Goal: Information Seeking & Learning: Check status

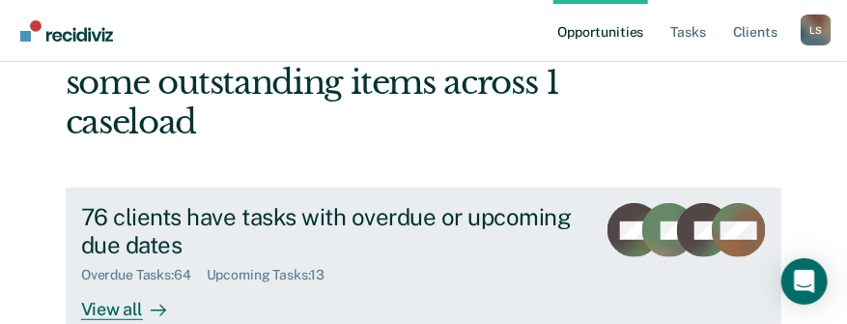
scroll to position [160, 0]
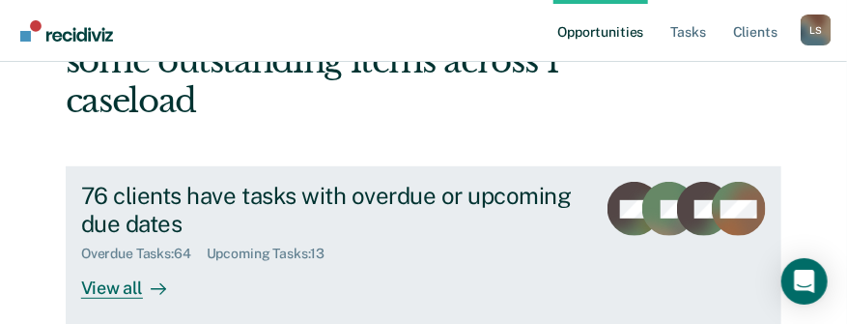
click at [111, 262] on div "View all" at bounding box center [135, 281] width 108 height 38
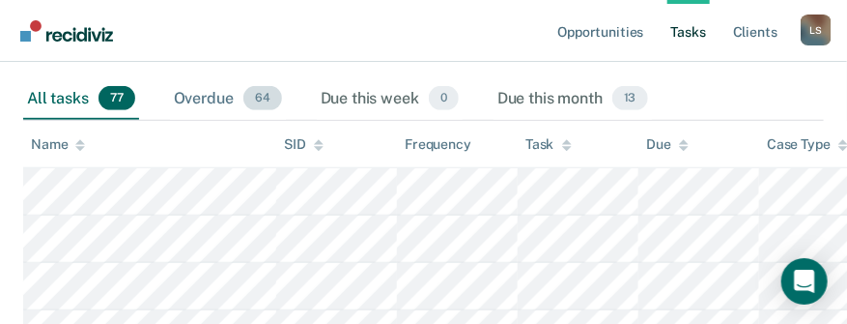
scroll to position [193, 0]
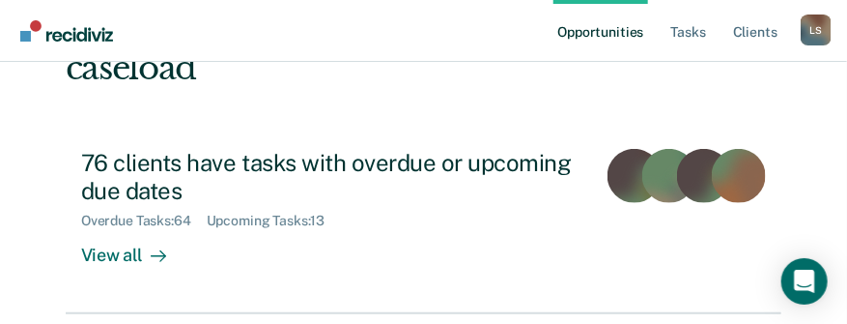
scroll to position [121, 0]
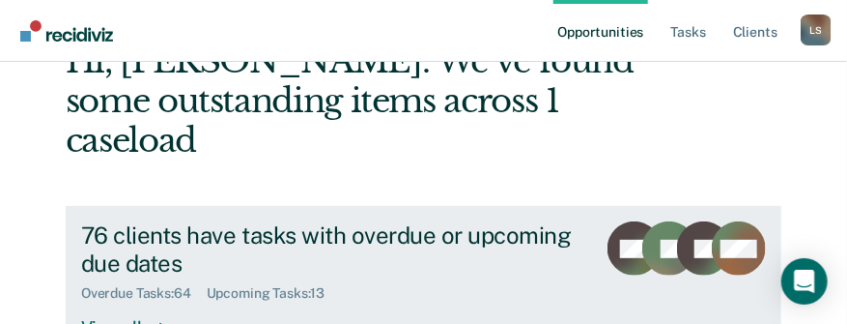
click at [292, 285] on div "Upcoming Tasks : 13" at bounding box center [274, 293] width 134 height 16
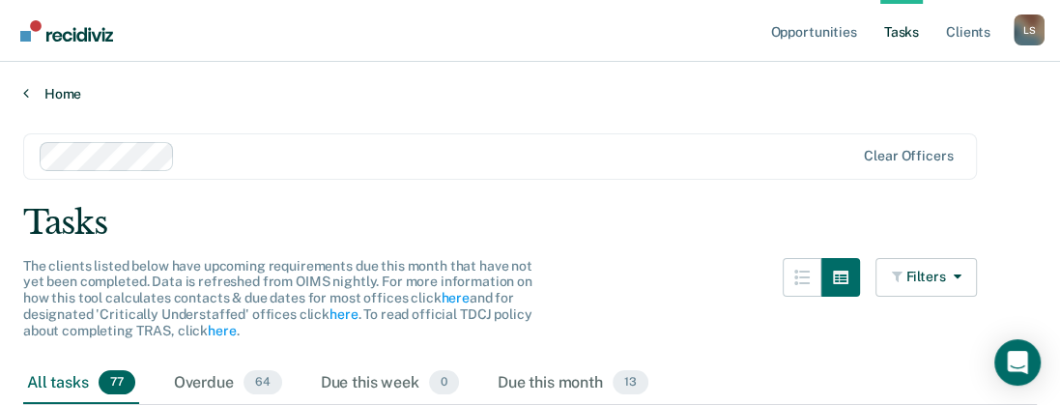
click at [57, 90] on link "Home" at bounding box center [529, 93] width 1013 height 17
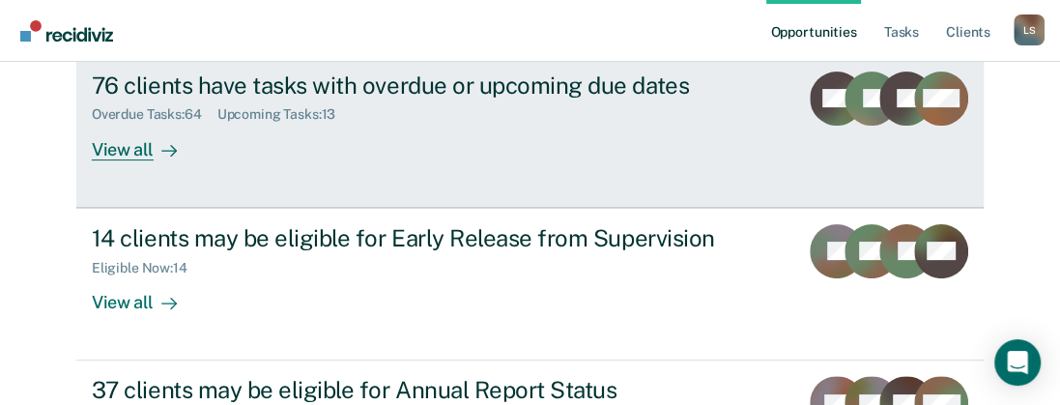
scroll to position [242, 0]
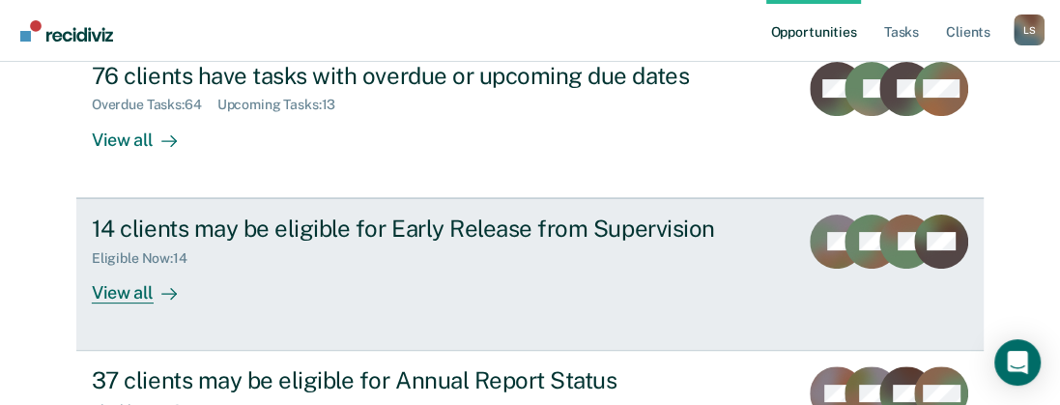
click at [260, 225] on div "14 clients may be eligible for Early Release from Supervision" at bounding box center [431, 228] width 678 height 28
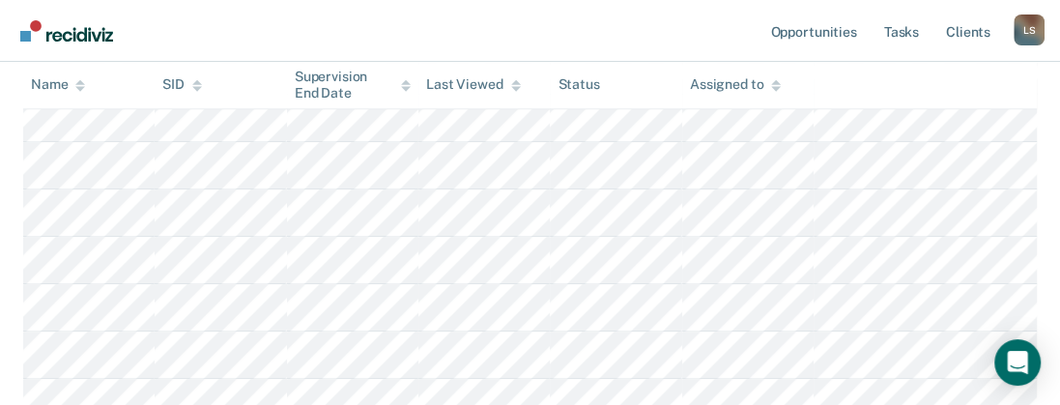
scroll to position [721, 0]
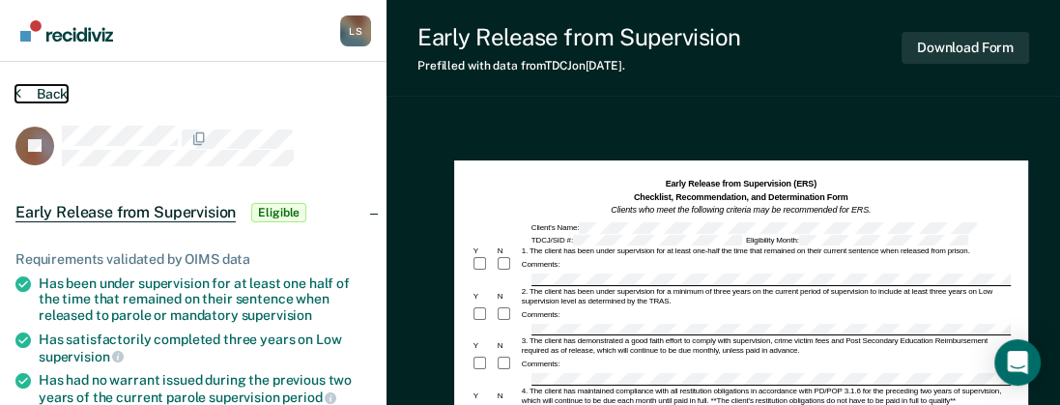
click at [54, 89] on button "Back" at bounding box center [41, 93] width 52 height 17
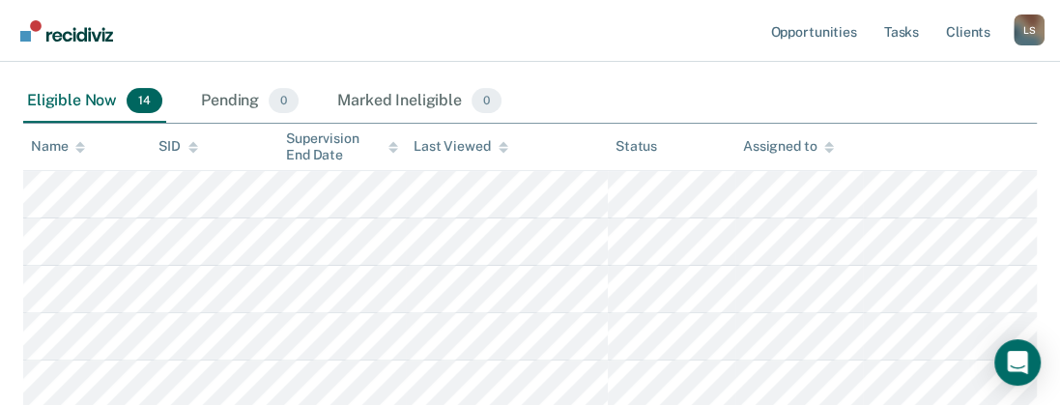
scroll to position [318, 0]
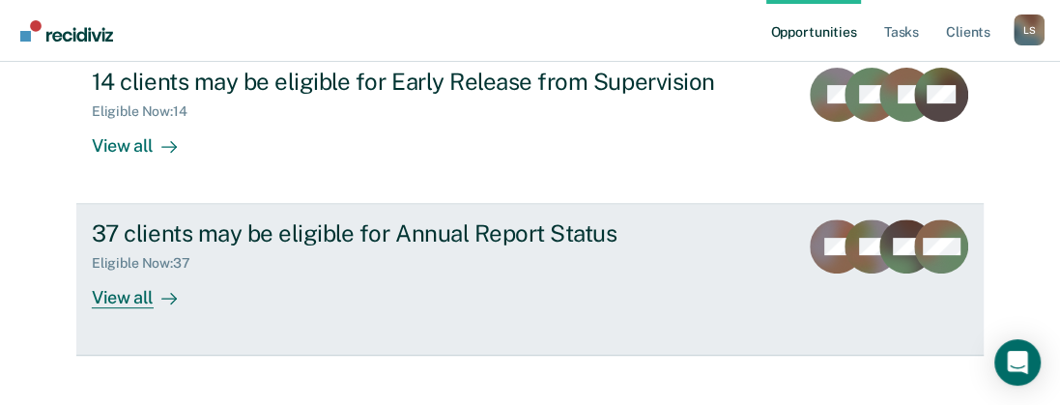
scroll to position [374, 0]
